Goal: Check status

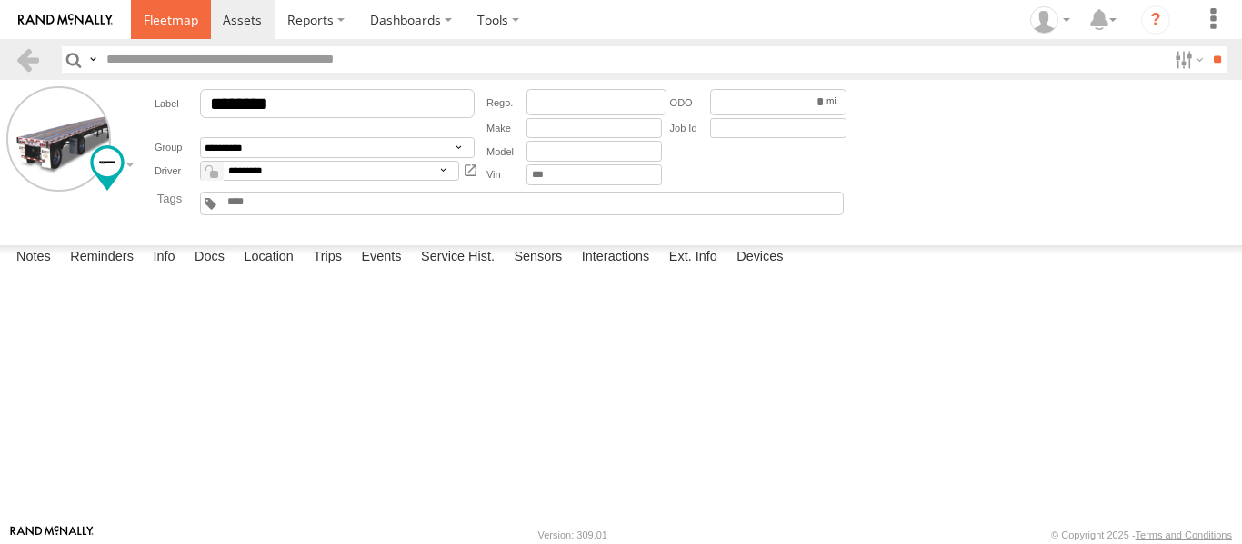
click at [175, 28] on span at bounding box center [171, 19] width 55 height 17
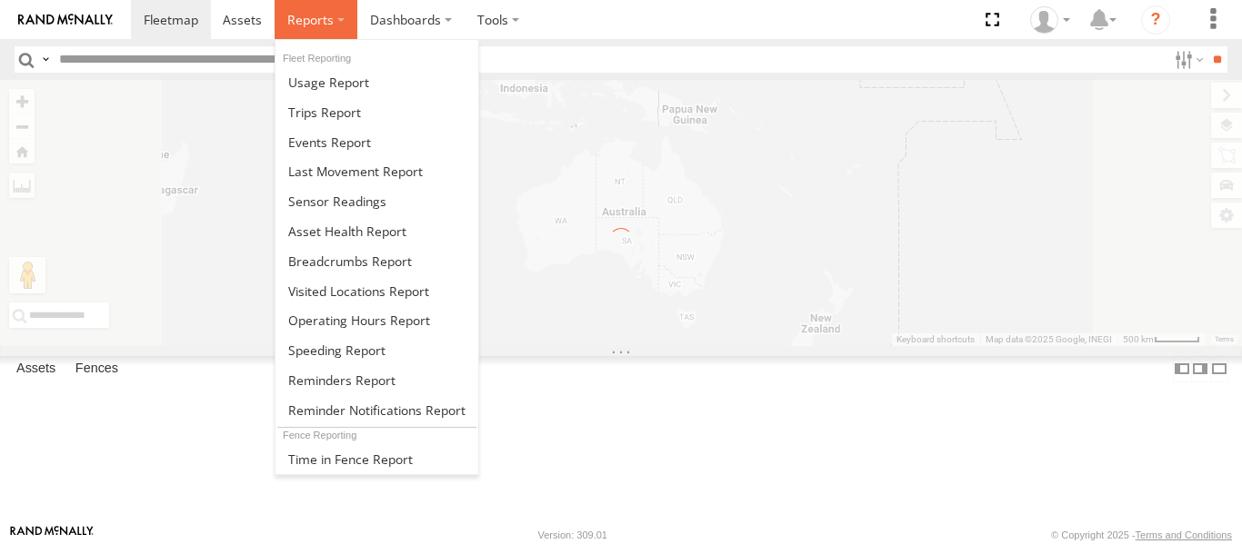
click at [340, 16] on label at bounding box center [315, 19] width 83 height 39
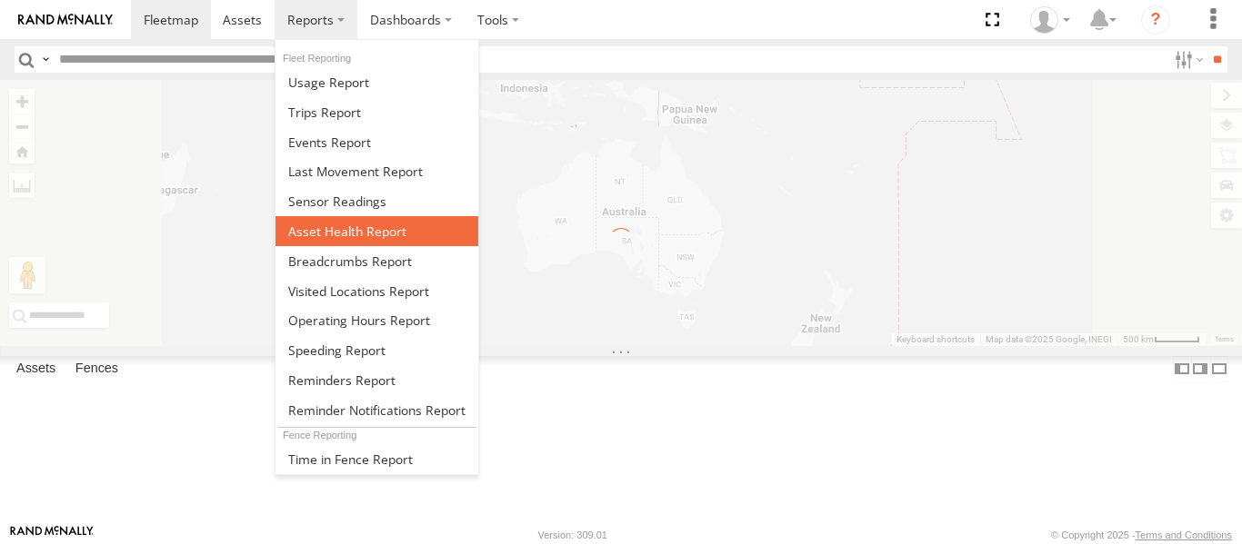
click at [371, 230] on span at bounding box center [347, 231] width 118 height 17
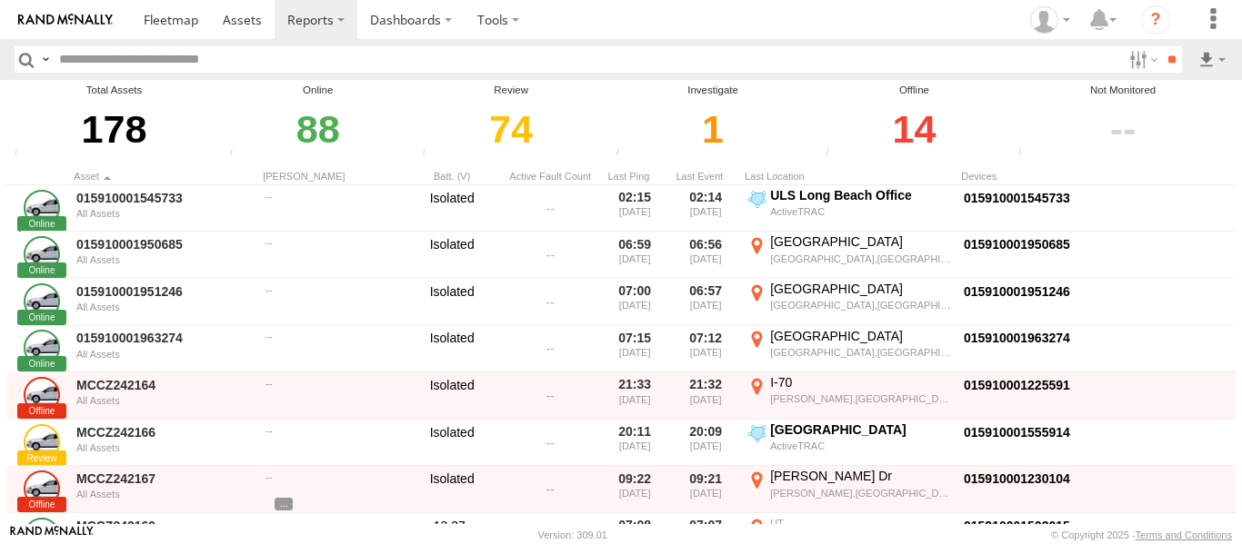
click at [900, 109] on div "14" at bounding box center [913, 129] width 187 height 63
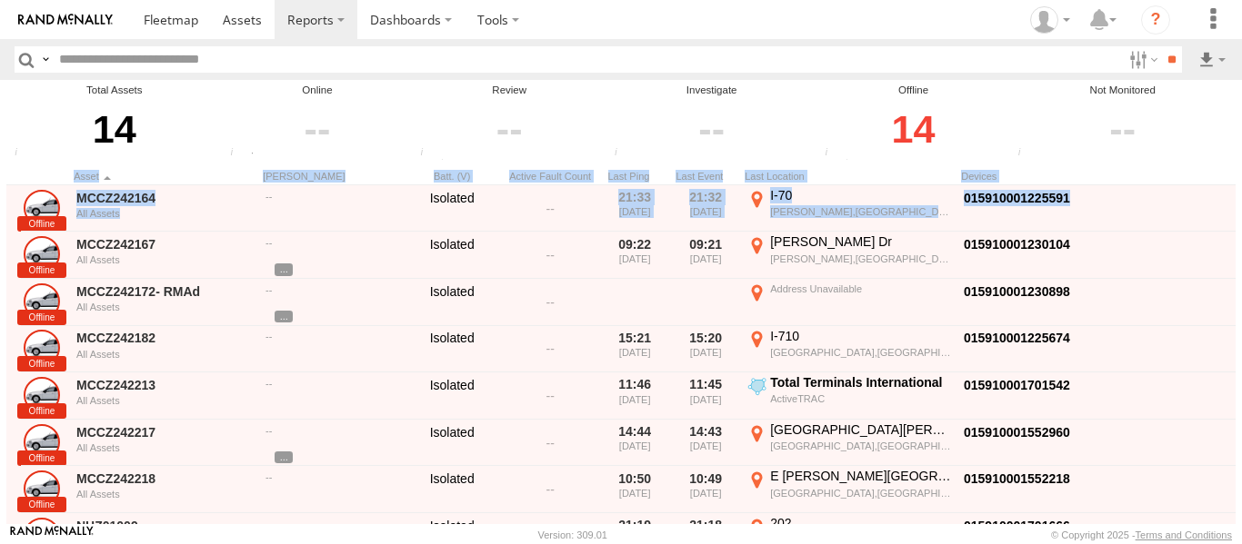
drag, startPoint x: 1232, startPoint y: 118, endPoint x: 1241, endPoint y: 235, distance: 117.6
click at [1241, 234] on main "Total Assets 14 Total Assets Total number of Enabled and Paused Assets Online T…" at bounding box center [621, 302] width 1242 height 444
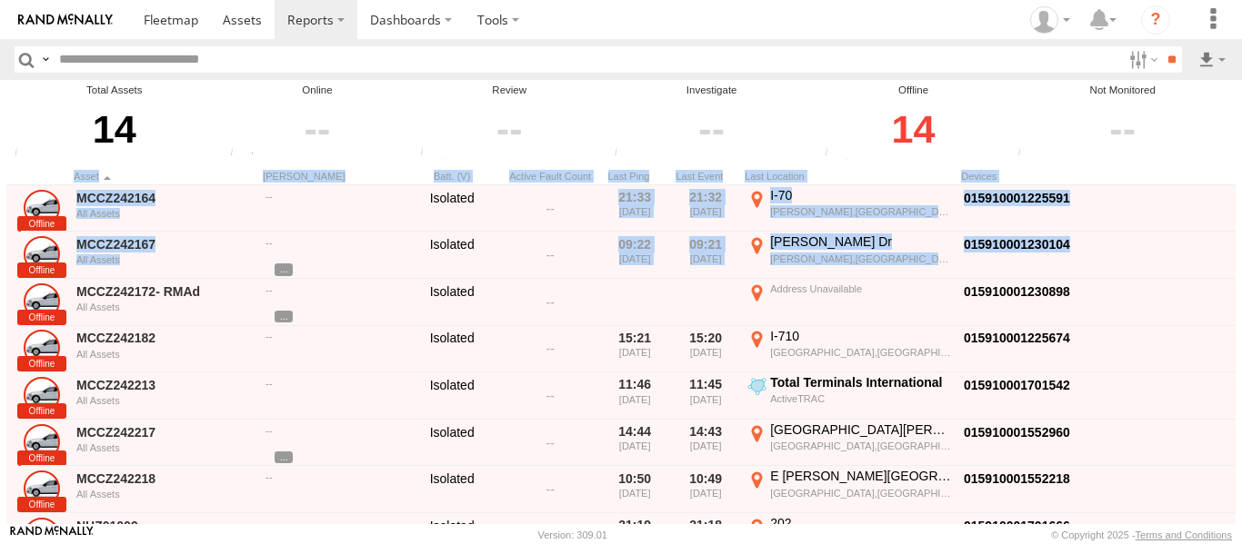
click at [1207, 161] on div "Total Assets 14 Total Assets Total number of Enabled and Paused Assets Online T…" at bounding box center [620, 121] width 1229 height 83
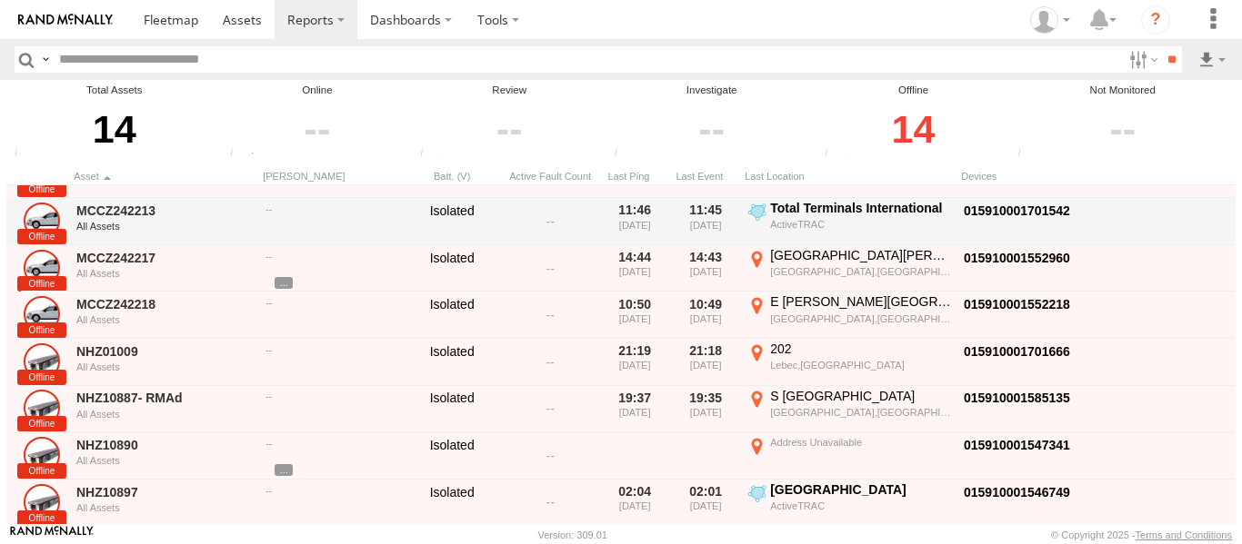
scroll to position [353, 0]
